Goal: Transaction & Acquisition: Purchase product/service

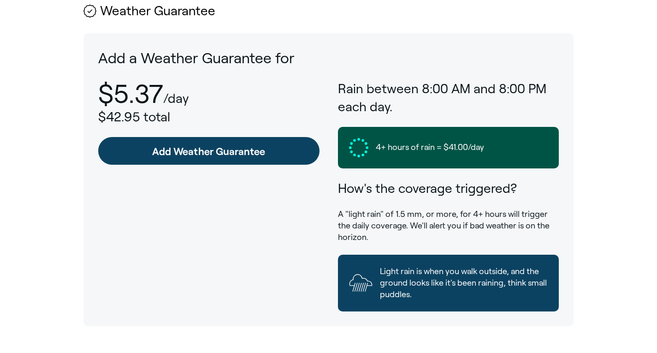
scroll to position [489, 0]
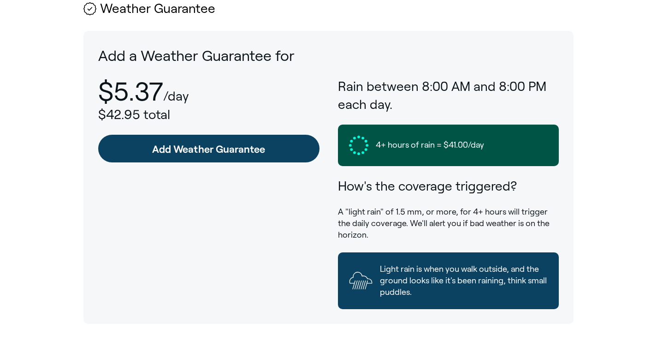
click at [212, 152] on link "Add Weather Guarantee" at bounding box center [208, 149] width 221 height 28
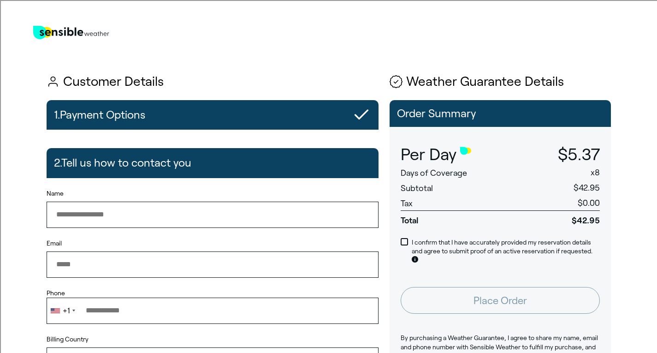
type input "**********"
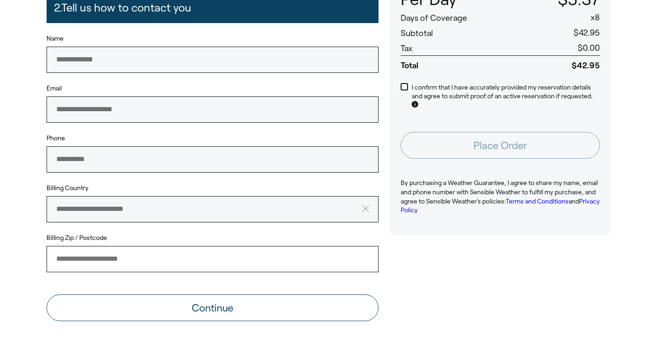
scroll to position [155, 0]
click at [180, 271] on input "Billing Zip / Postcode" at bounding box center [213, 258] width 332 height 26
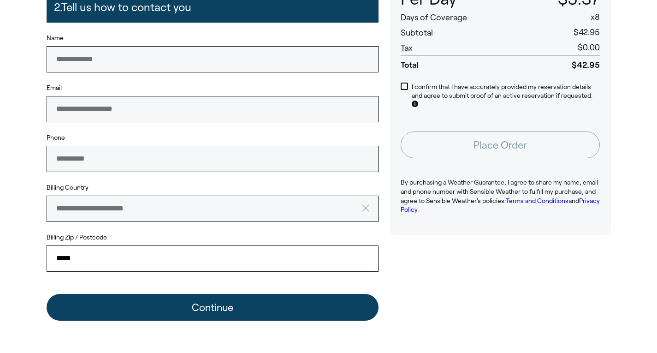
click at [193, 310] on button "Continue" at bounding box center [213, 307] width 332 height 27
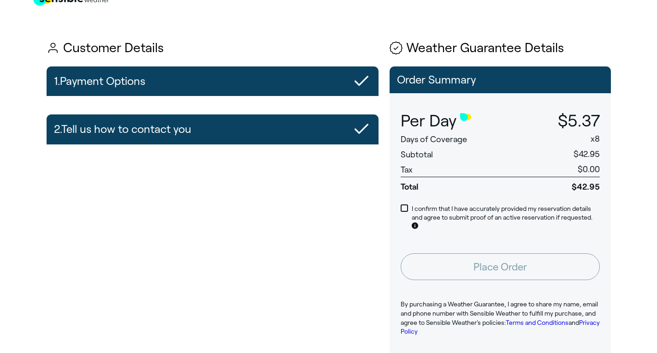
scroll to position [33, 0]
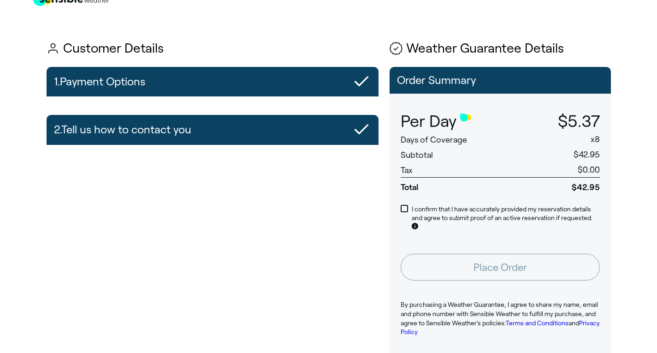
click at [337, 78] on div "1. Payment Options" at bounding box center [212, 82] width 317 height 22
click at [404, 206] on span at bounding box center [404, 208] width 7 height 7
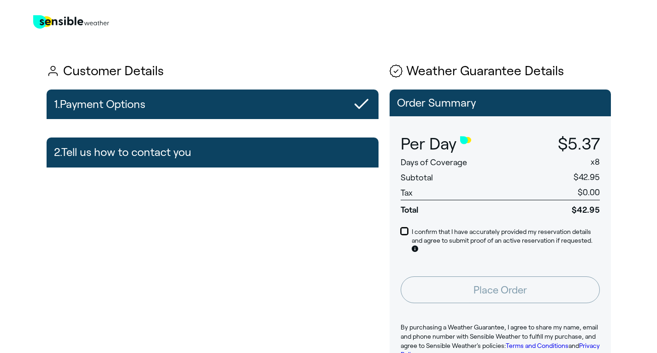
scroll to position [10, 0]
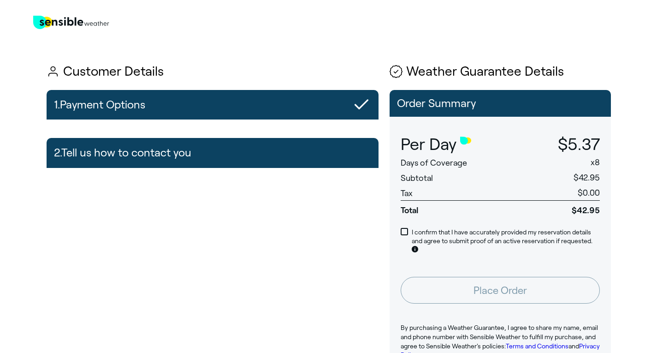
click at [190, 154] on h2 "2. Tell us how to contact you" at bounding box center [122, 153] width 137 height 22
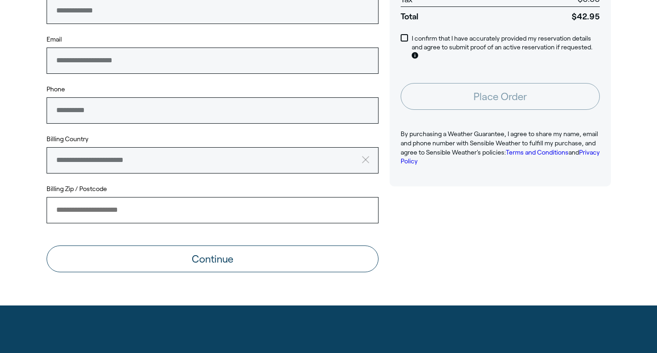
scroll to position [207, 0]
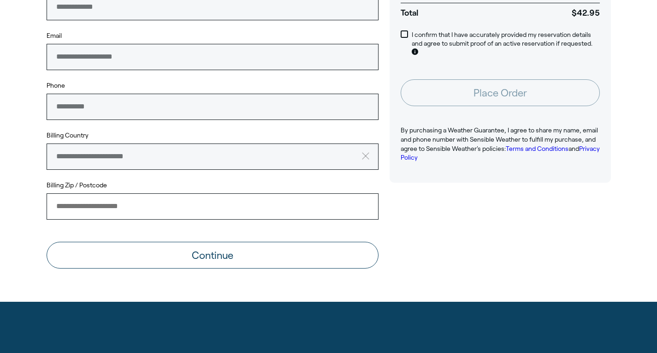
click at [149, 206] on input "Billing Zip / Postcode" at bounding box center [213, 206] width 332 height 26
type input "*****"
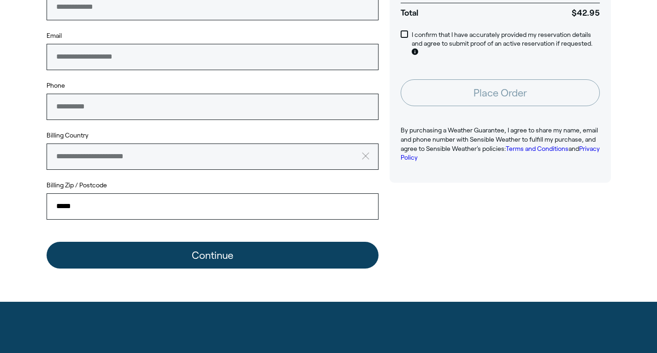
click at [169, 249] on button "Continue" at bounding box center [213, 255] width 332 height 27
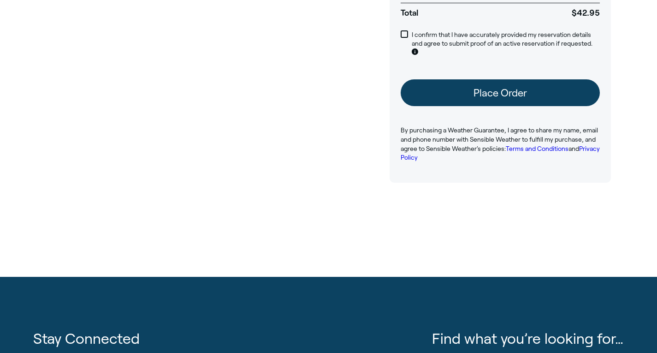
click at [474, 92] on button "Place Order" at bounding box center [500, 92] width 199 height 27
